Goal: Information Seeking & Learning: Learn about a topic

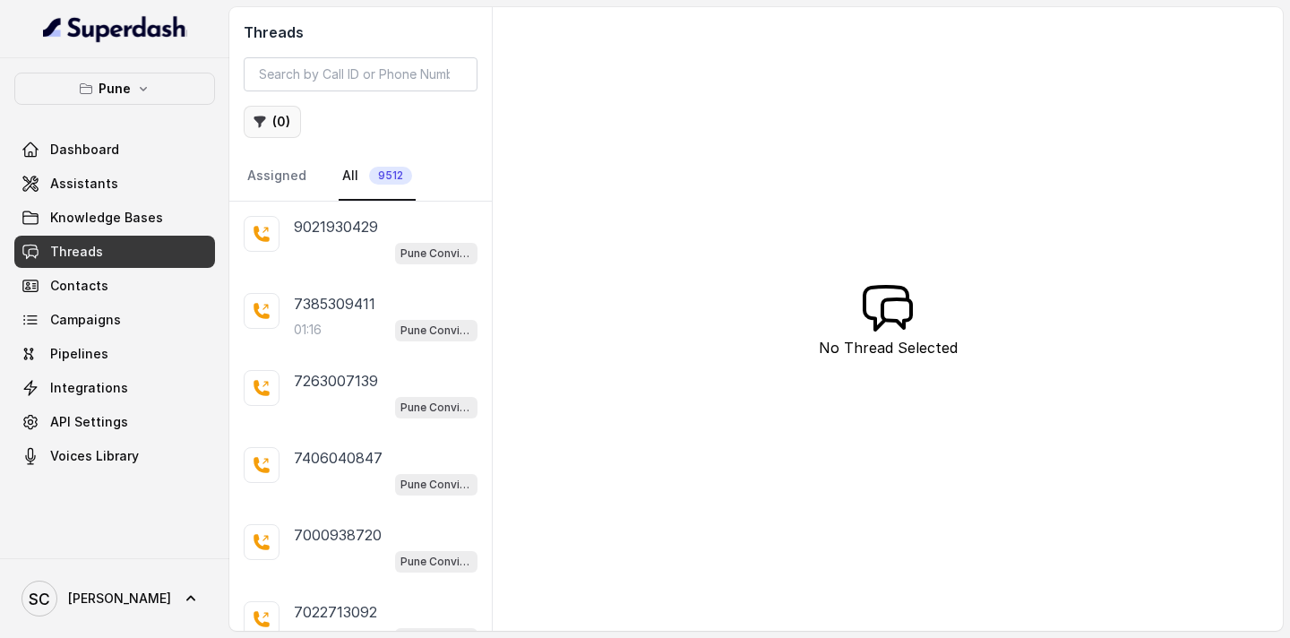
click at [285, 125] on button "( 0 )" at bounding box center [272, 122] width 57 height 32
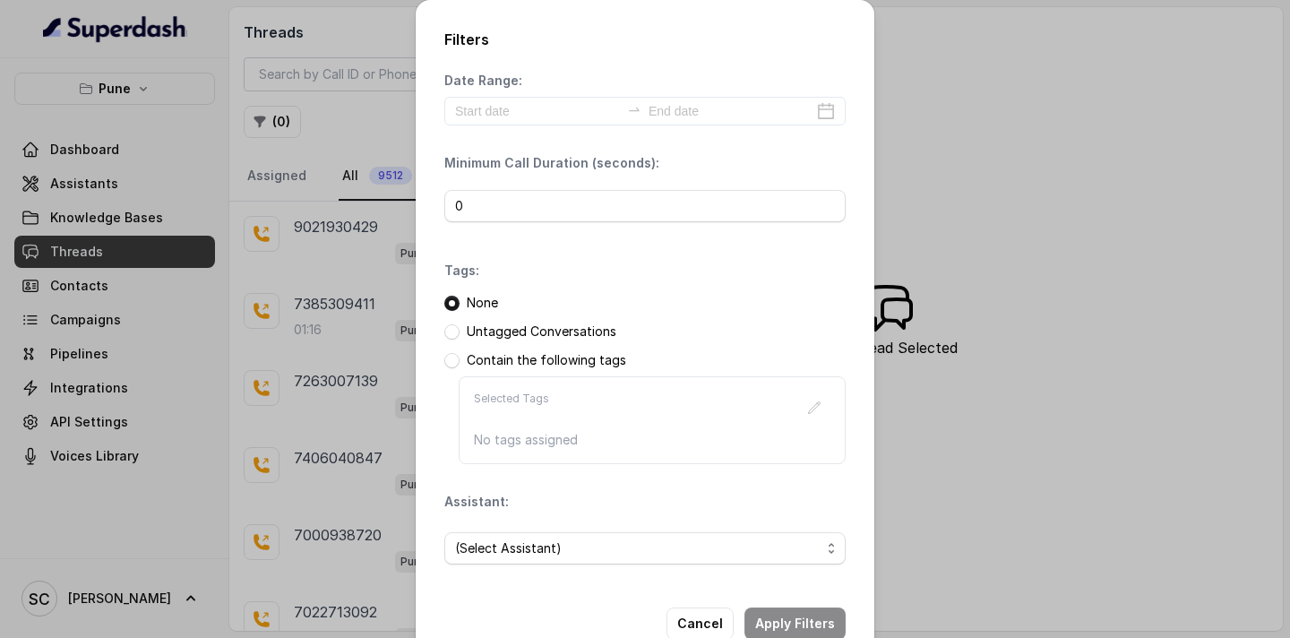
scroll to position [45, 0]
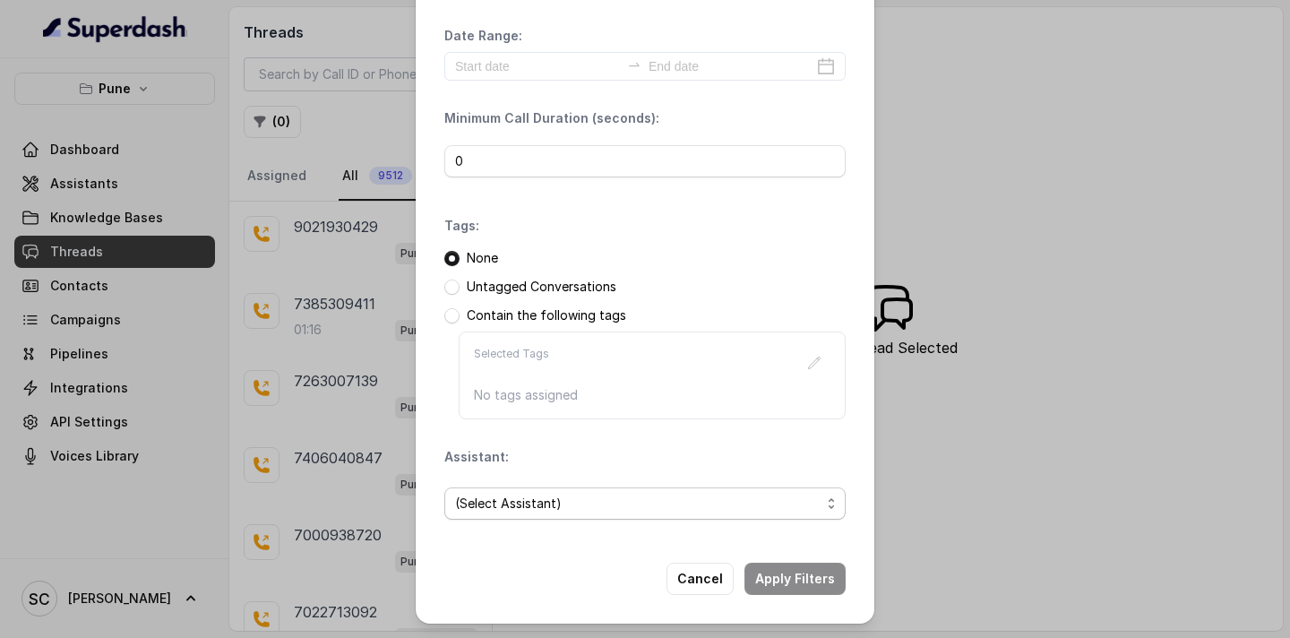
click at [536, 490] on span "(Select Assistant)" at bounding box center [644, 503] width 401 height 32
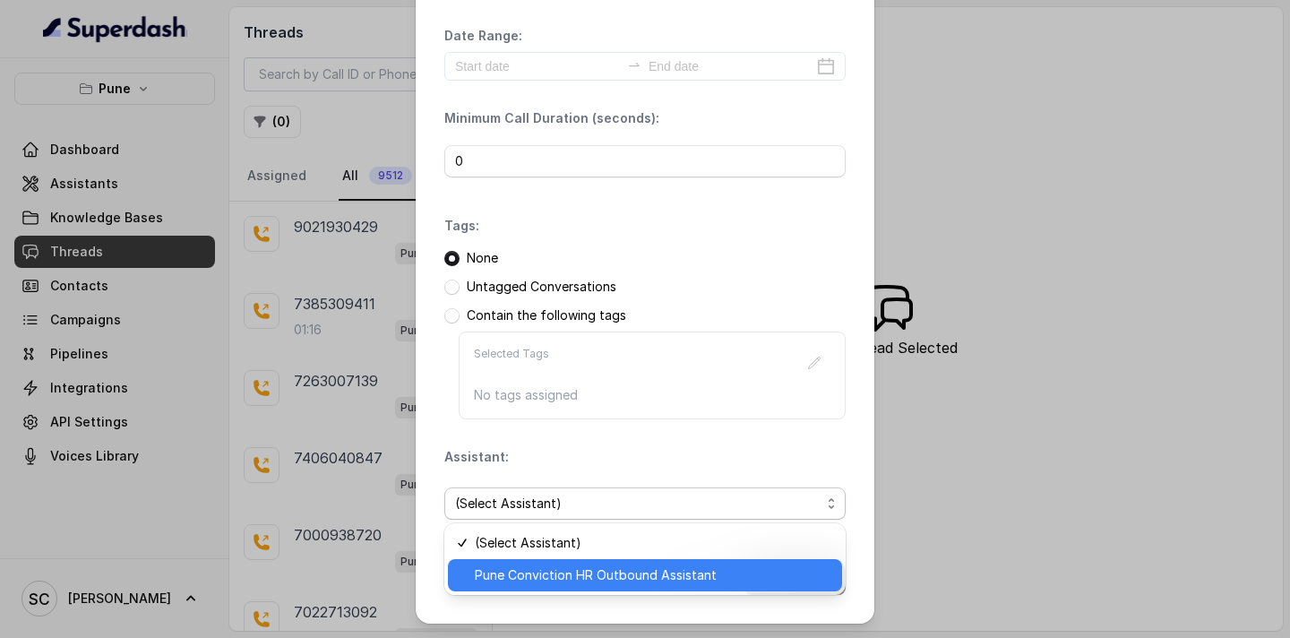
click at [524, 579] on span "Pune Conviction HR Outbound Assistant" at bounding box center [653, 574] width 356 height 21
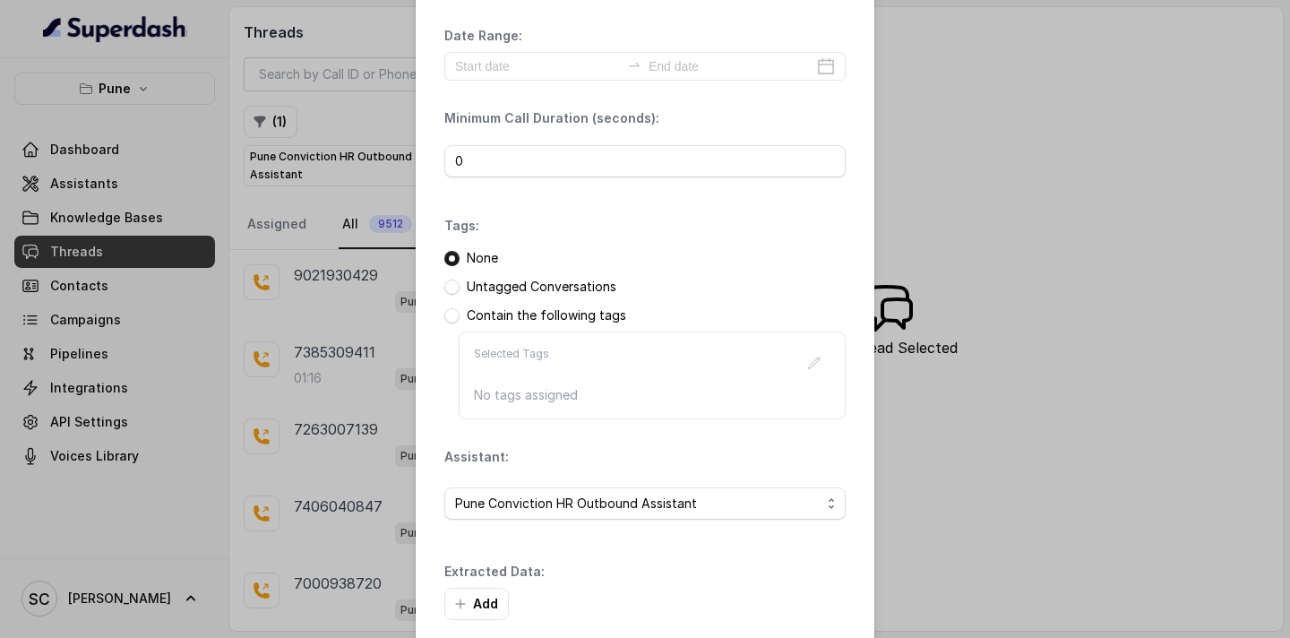
scroll to position [131, 0]
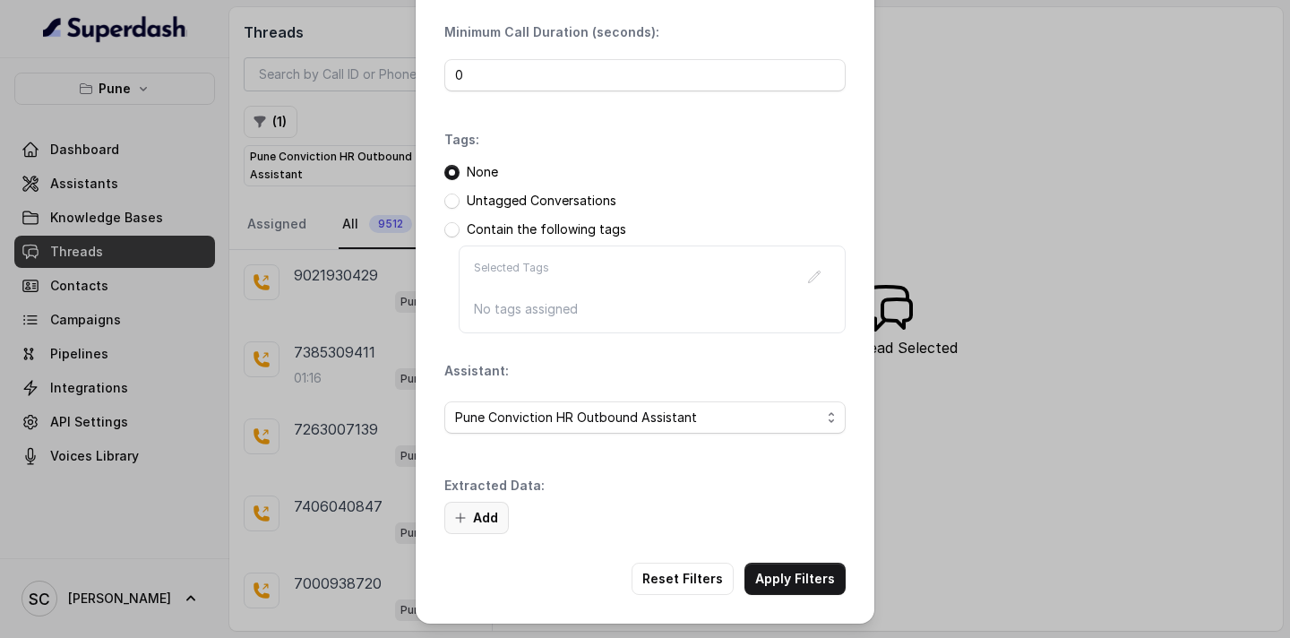
click at [491, 509] on button "Add" at bounding box center [476, 517] width 64 height 32
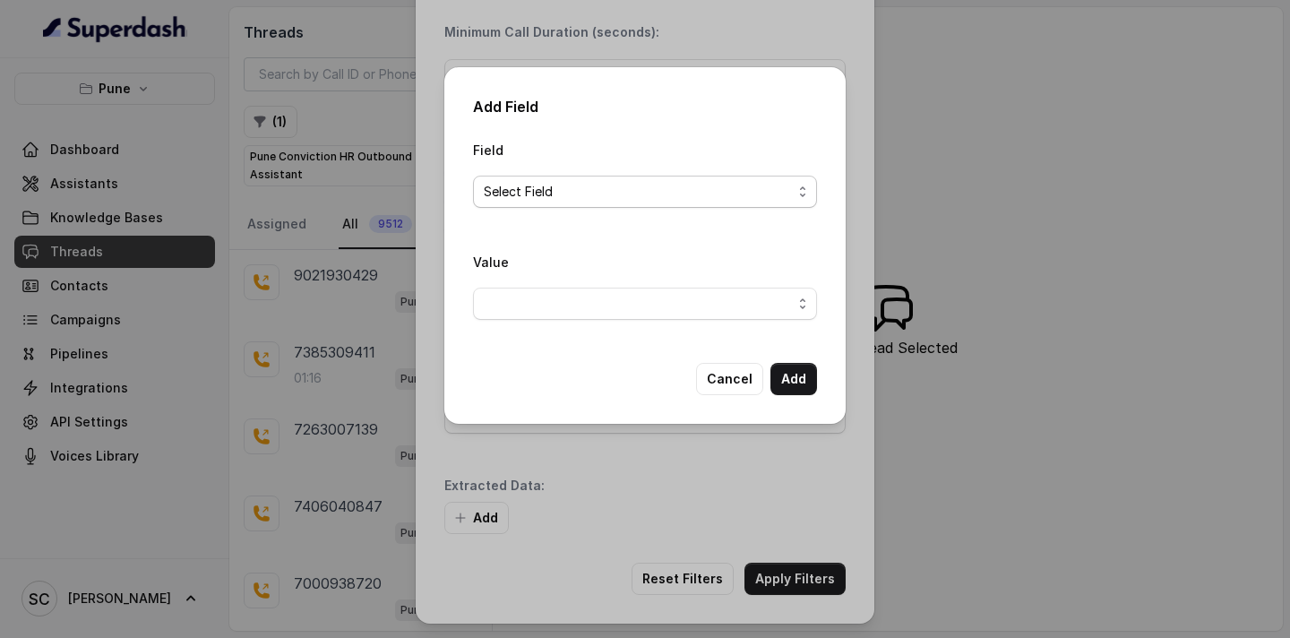
click at [630, 189] on span "Select Field" at bounding box center [638, 191] width 308 height 21
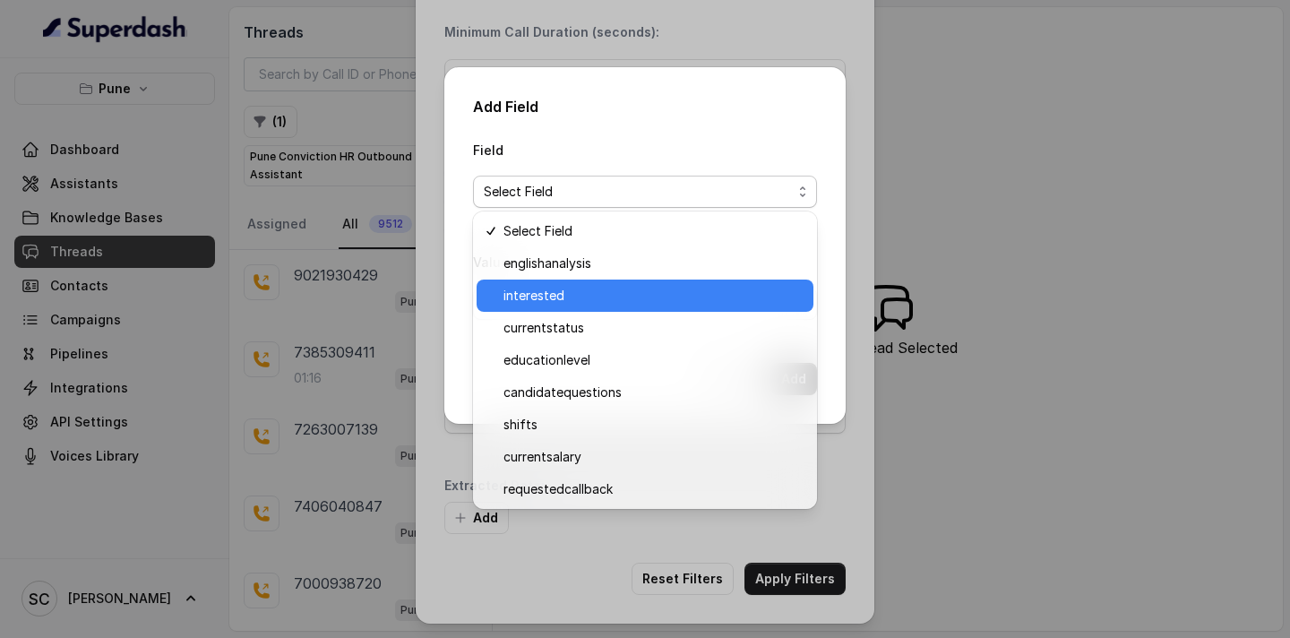
click at [577, 296] on span "interested" at bounding box center [652, 295] width 299 height 21
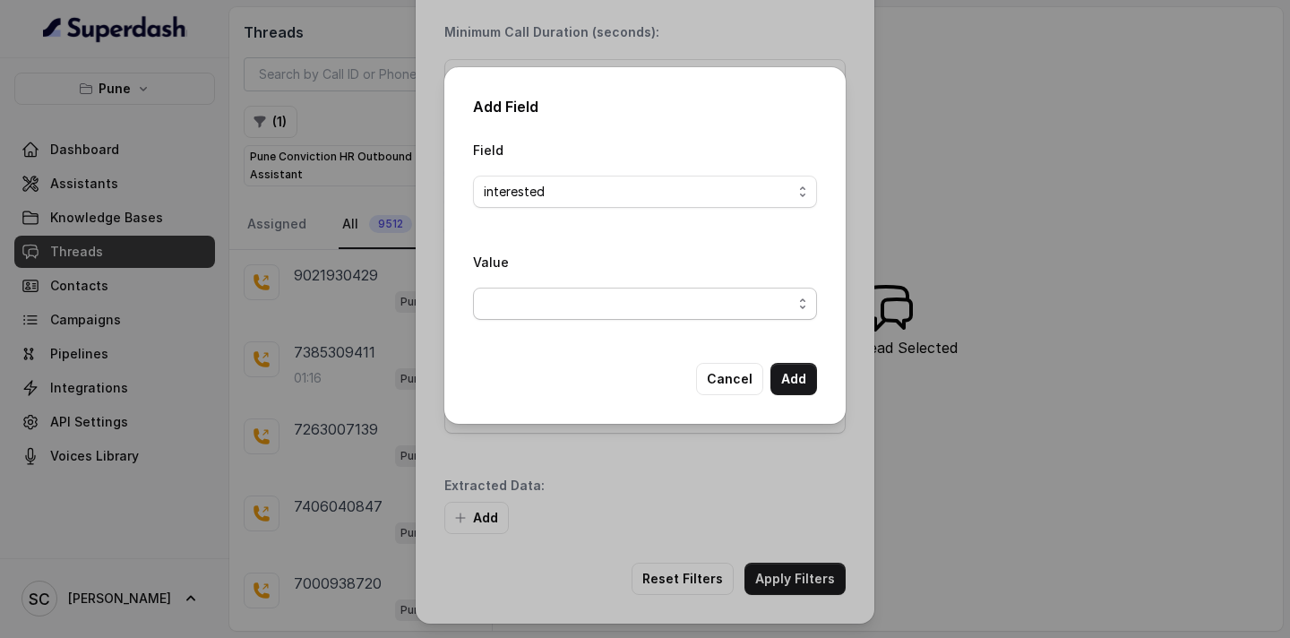
click at [575, 301] on span "button" at bounding box center [645, 303] width 344 height 32
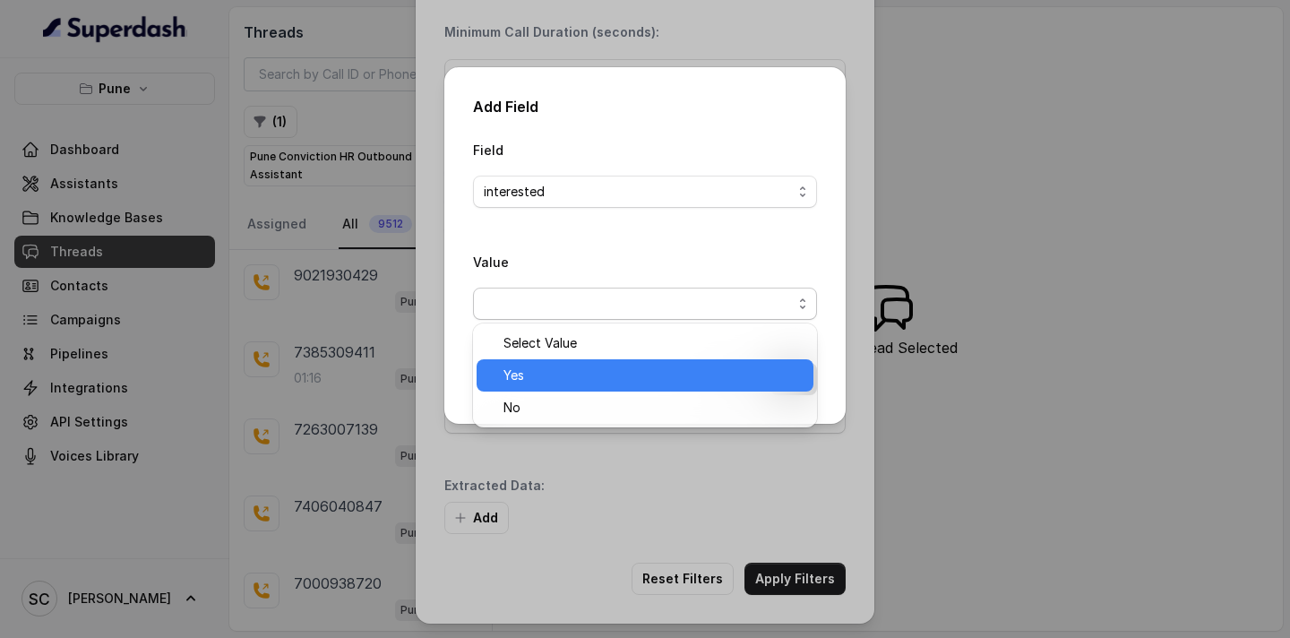
click at [553, 382] on span "Yes" at bounding box center [652, 374] width 299 height 21
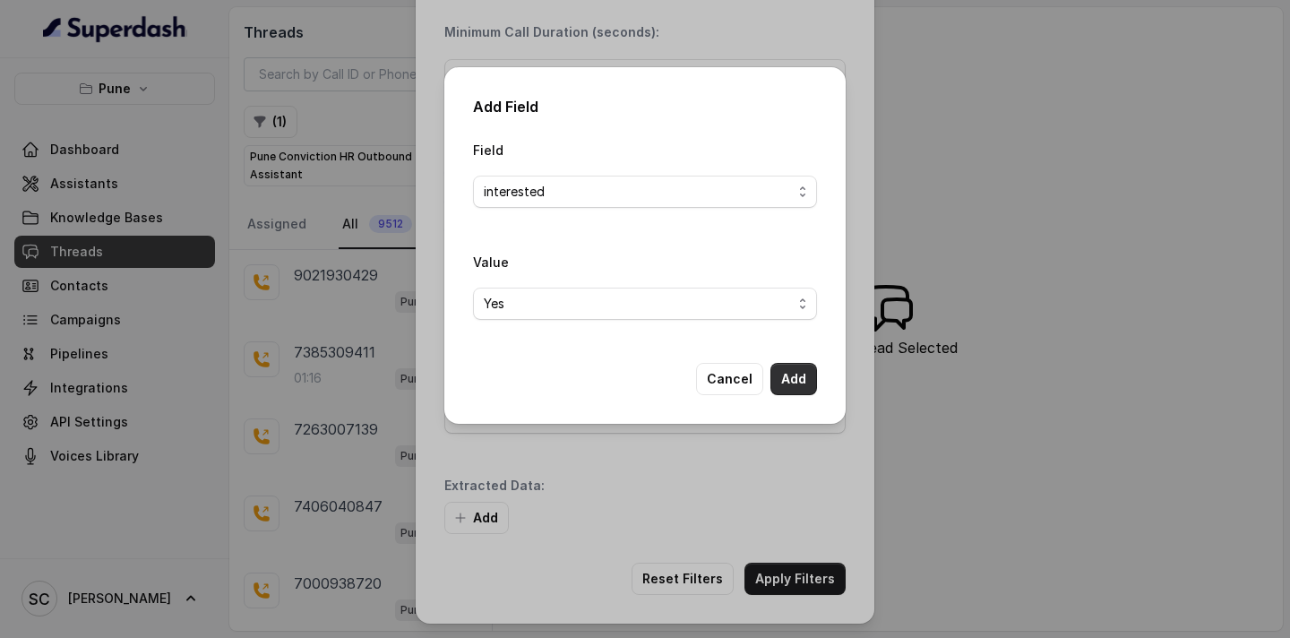
click at [794, 378] on button "Add" at bounding box center [793, 379] width 47 height 32
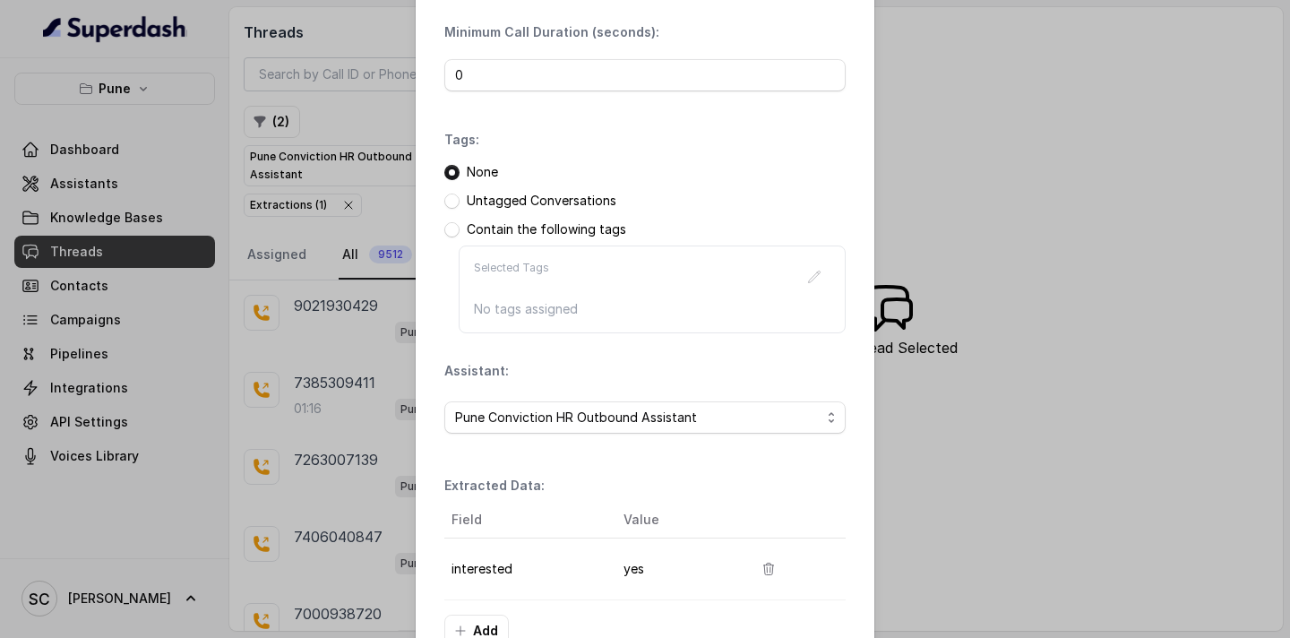
scroll to position [244, 0]
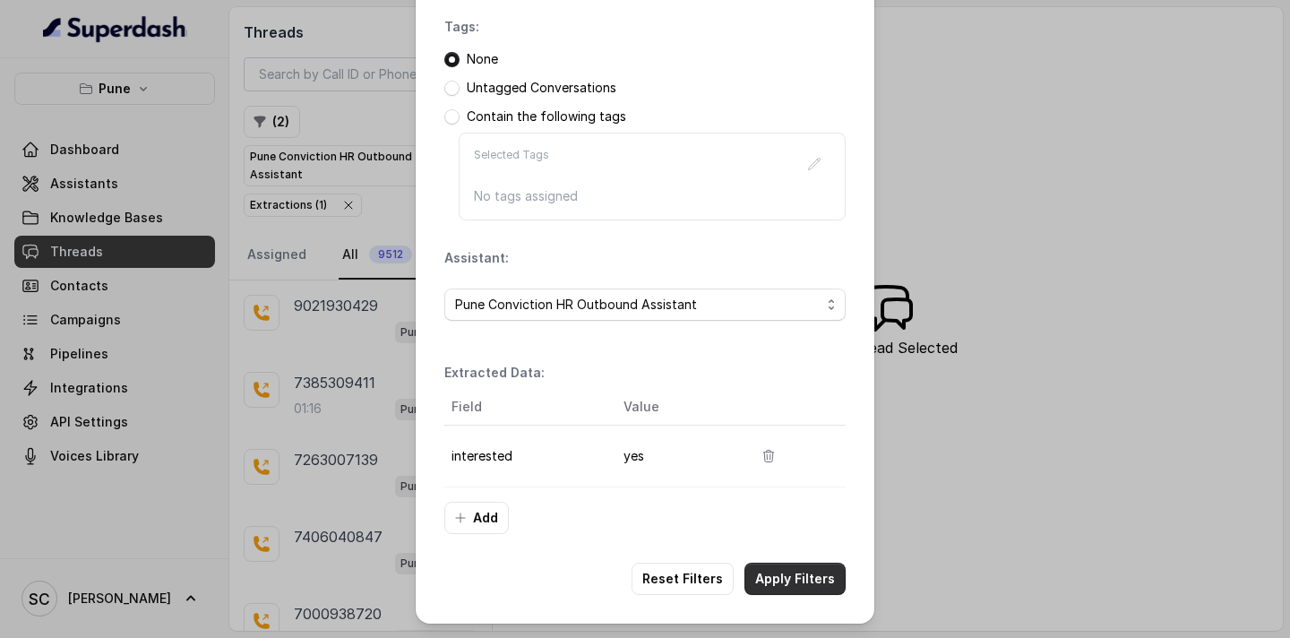
click at [761, 575] on button "Apply Filters" at bounding box center [794, 578] width 101 height 32
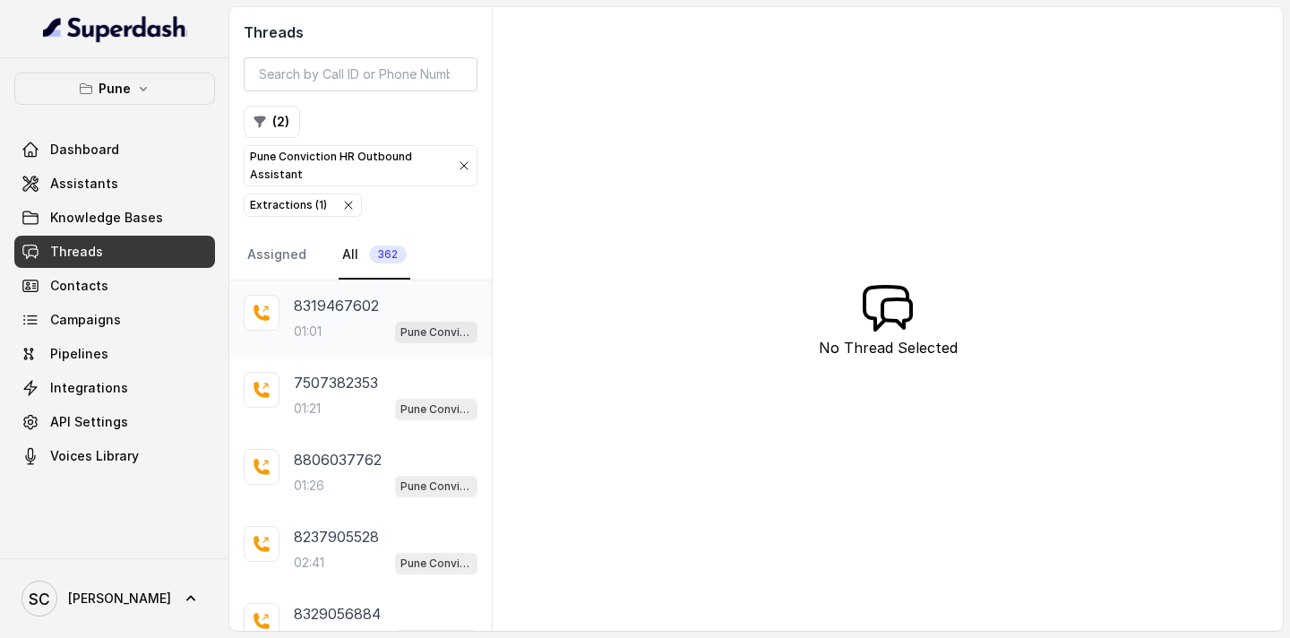
click at [356, 324] on div "01:01 Pune Conviction HR Outbound Assistant" at bounding box center [386, 331] width 184 height 23
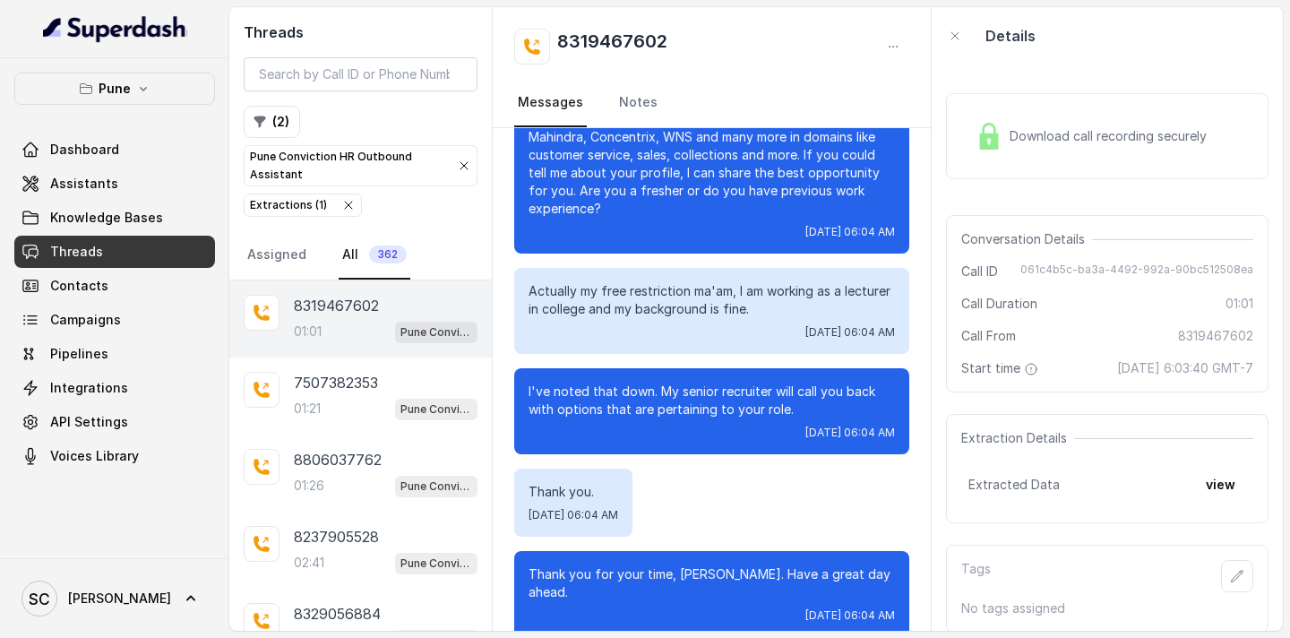
scroll to position [429, 0]
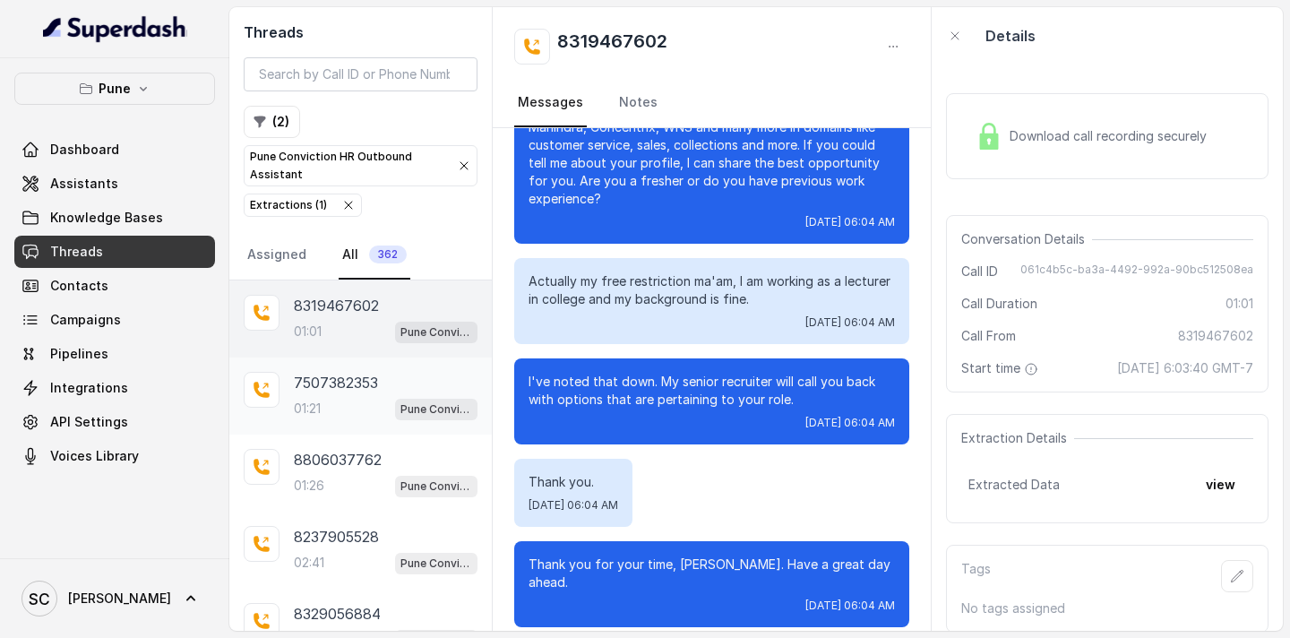
click at [367, 395] on div "7507382353 01:21 Pune Conviction HR Outbound Assistant" at bounding box center [386, 396] width 184 height 48
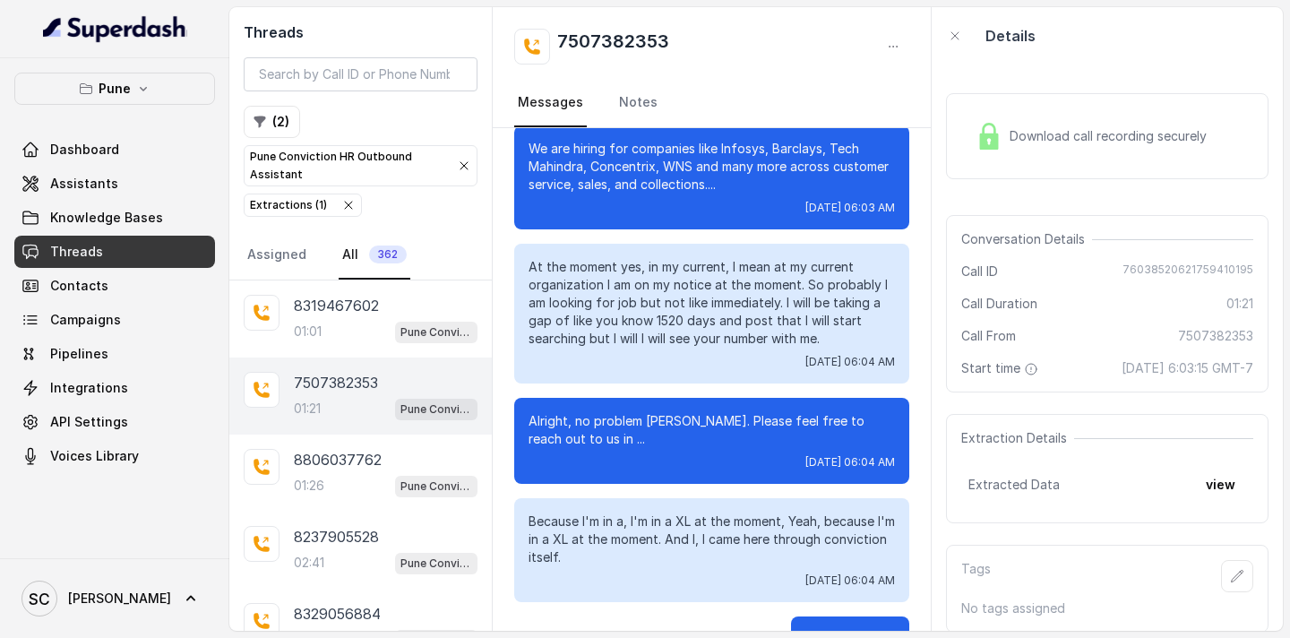
scroll to position [1160, 0]
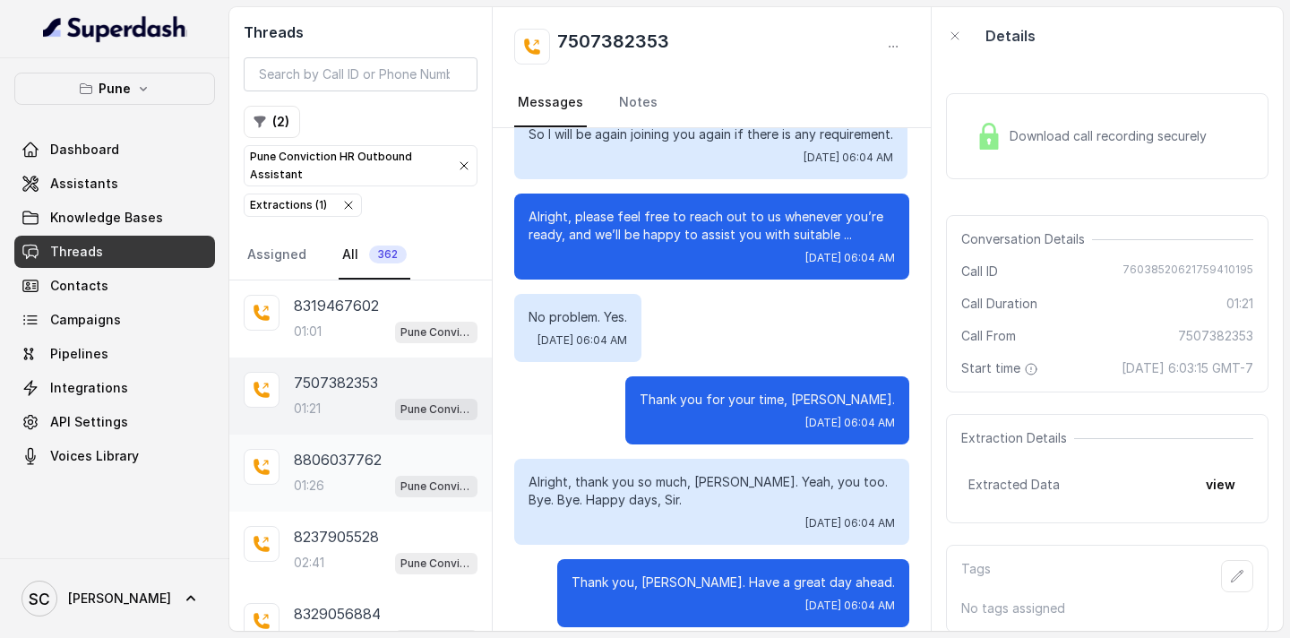
click at [330, 476] on div "01:26 Pune Conviction HR Outbound Assistant" at bounding box center [386, 485] width 184 height 23
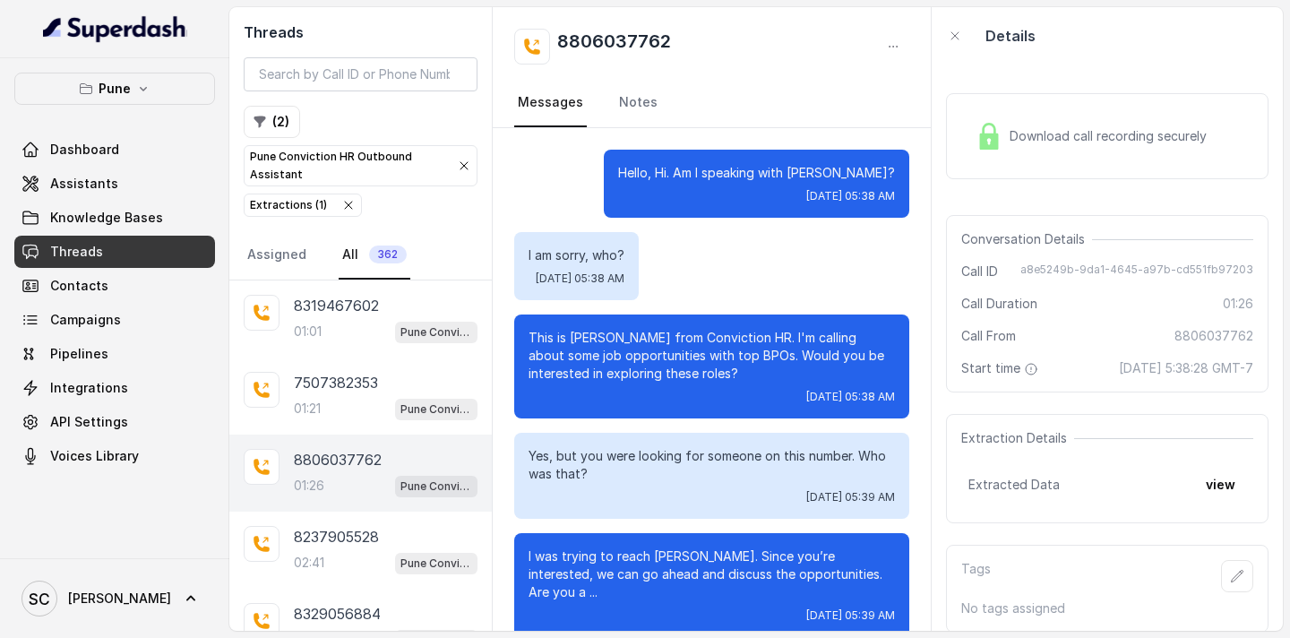
scroll to position [1747, 0]
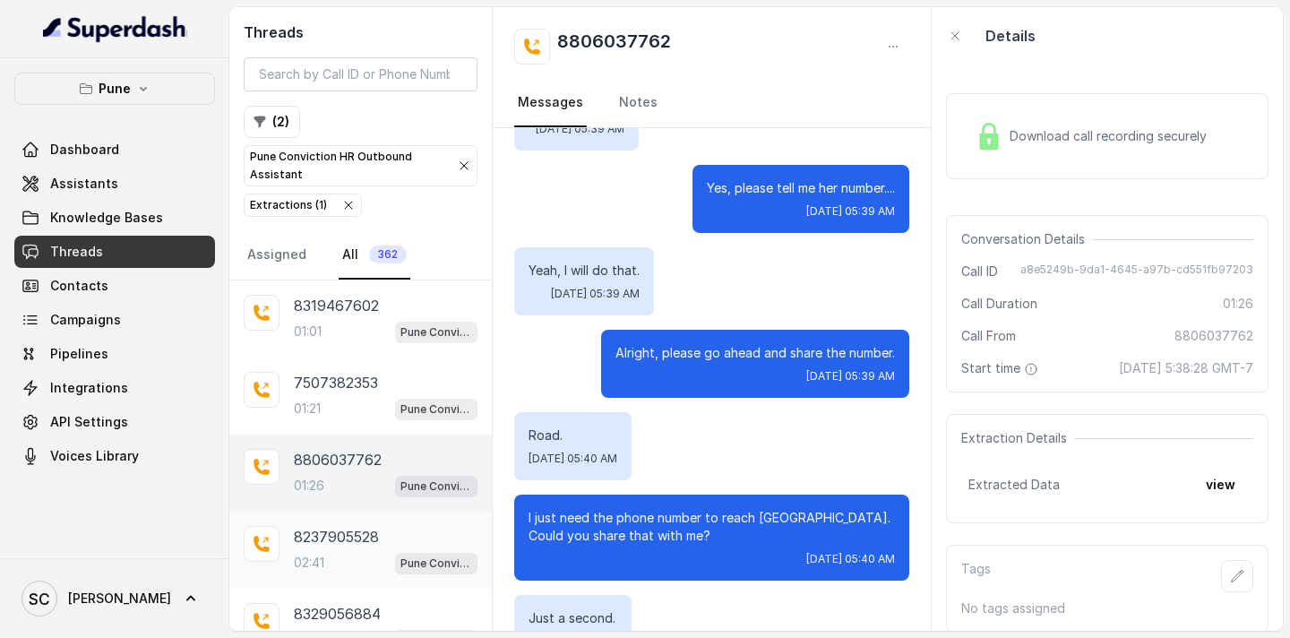
click at [333, 549] on div "8237905528 02:41 Pune Conviction HR Outbound Assistant" at bounding box center [386, 550] width 184 height 48
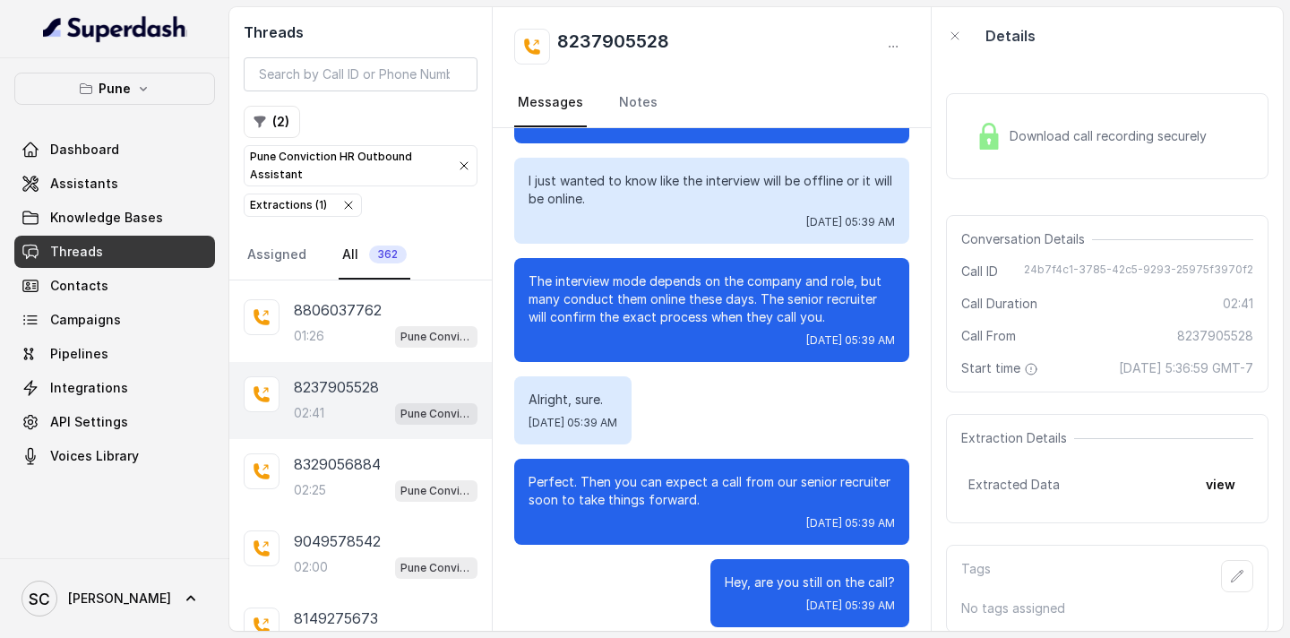
scroll to position [156, 0]
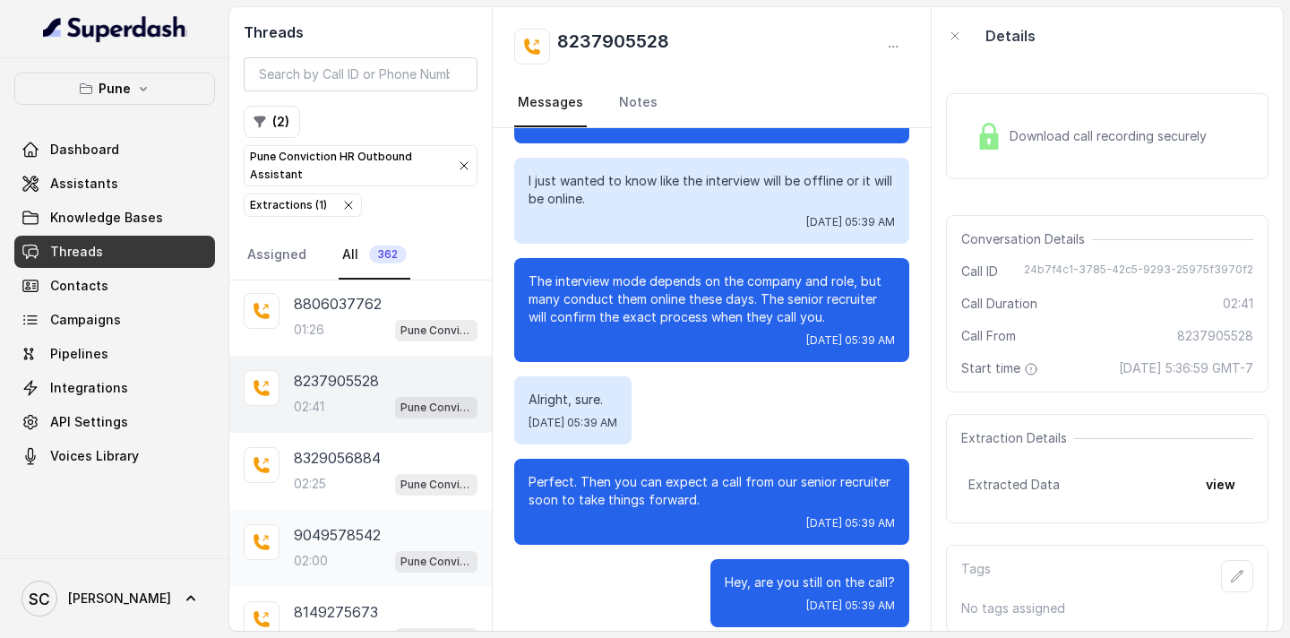
click at [338, 519] on div "9049578542 02:00 Pune Conviction HR Outbound Assistant" at bounding box center [360, 548] width 262 height 77
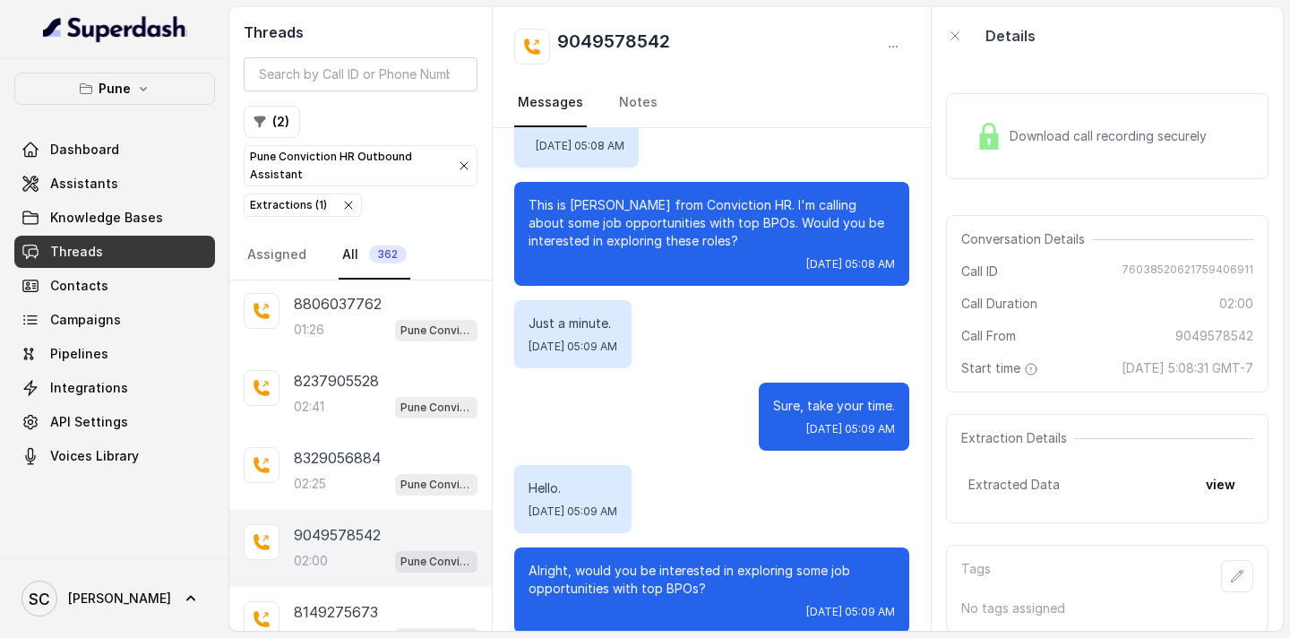
scroll to position [179, 0]
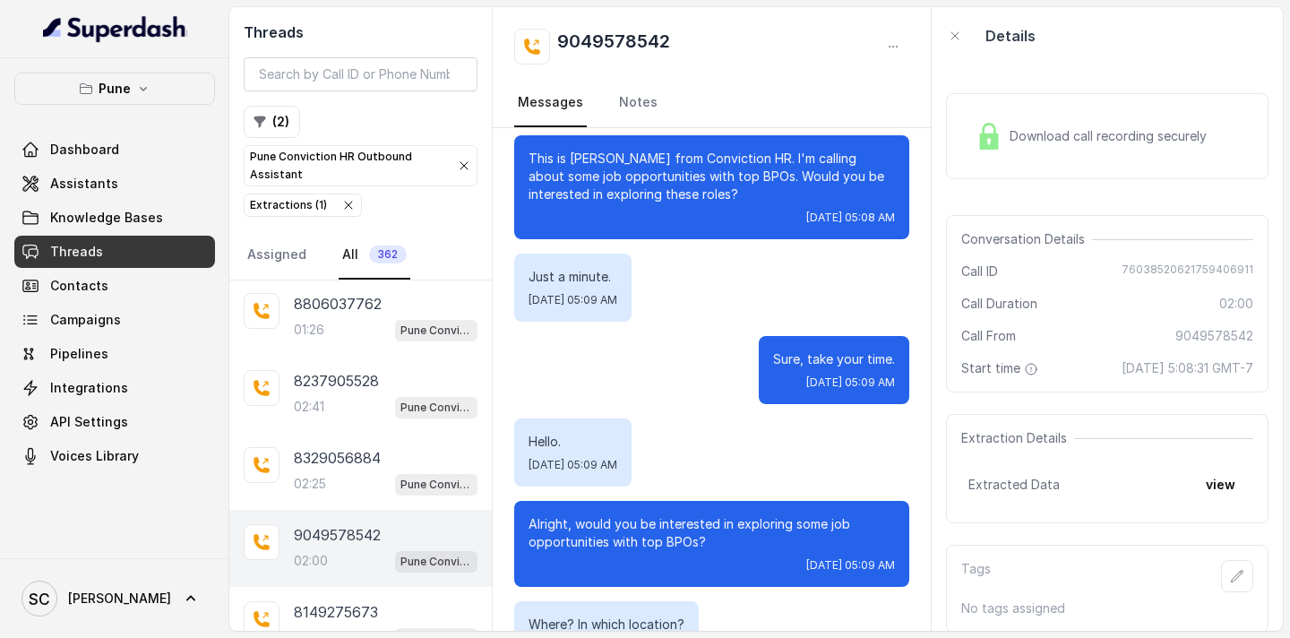
click at [1072, 129] on span "Download call recording securely" at bounding box center [1111, 136] width 204 height 18
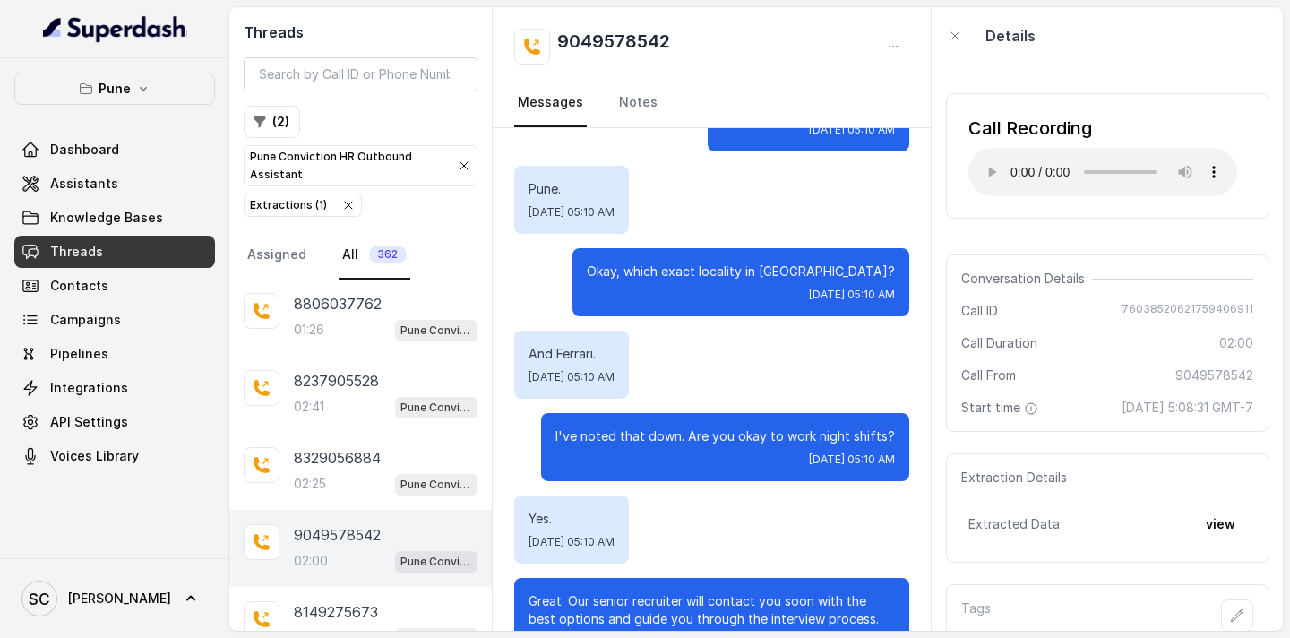
scroll to position [1729, 0]
